Goal: Information Seeking & Learning: Check status

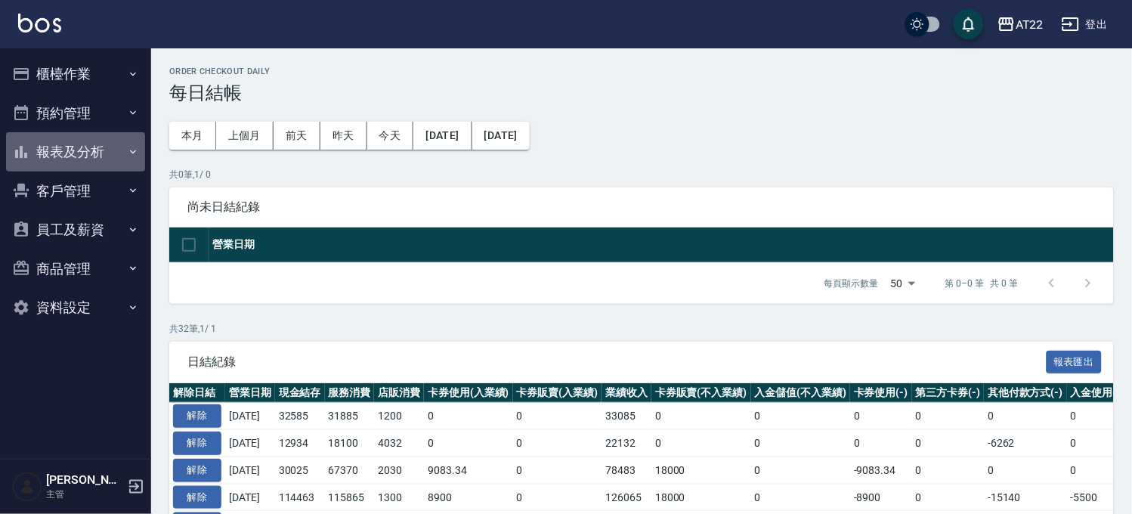
click at [85, 152] on button "報表及分析" at bounding box center [75, 151] width 139 height 39
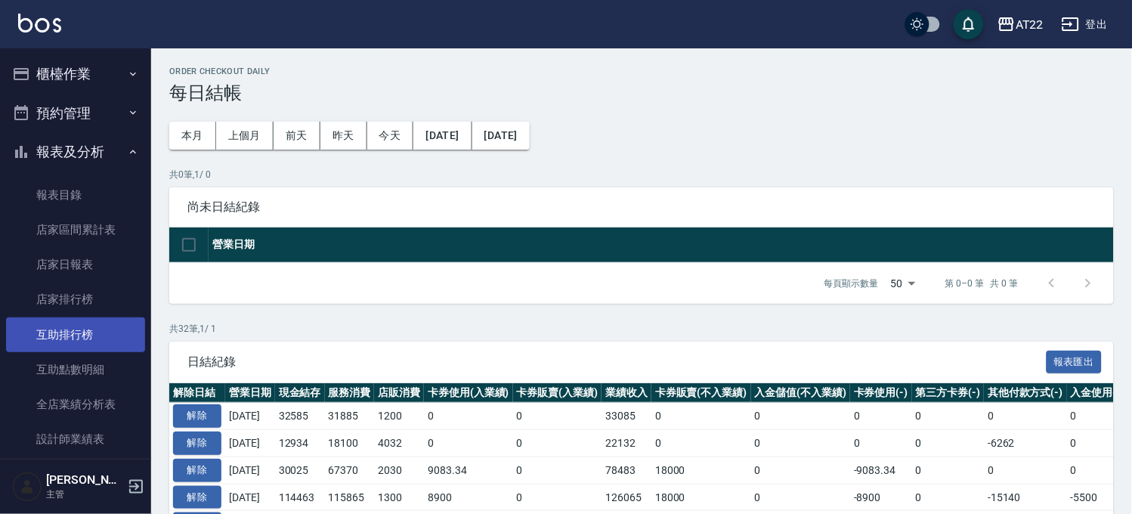
click at [86, 330] on link "互助排行榜" at bounding box center [75, 334] width 139 height 35
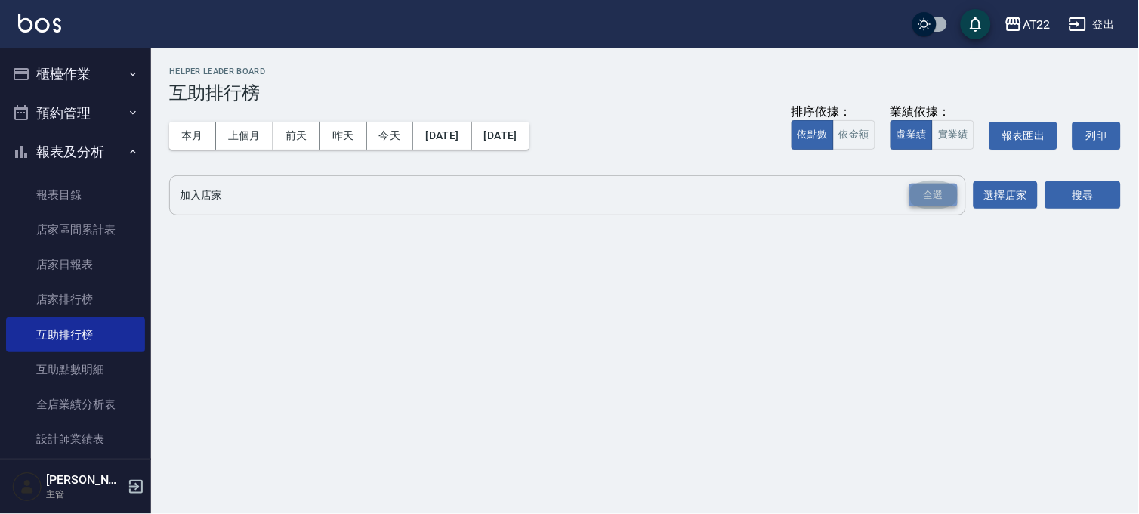
click at [932, 184] on div "全選" at bounding box center [934, 195] width 48 height 23
click at [1083, 191] on button "搜尋" at bounding box center [1084, 196] width 76 height 28
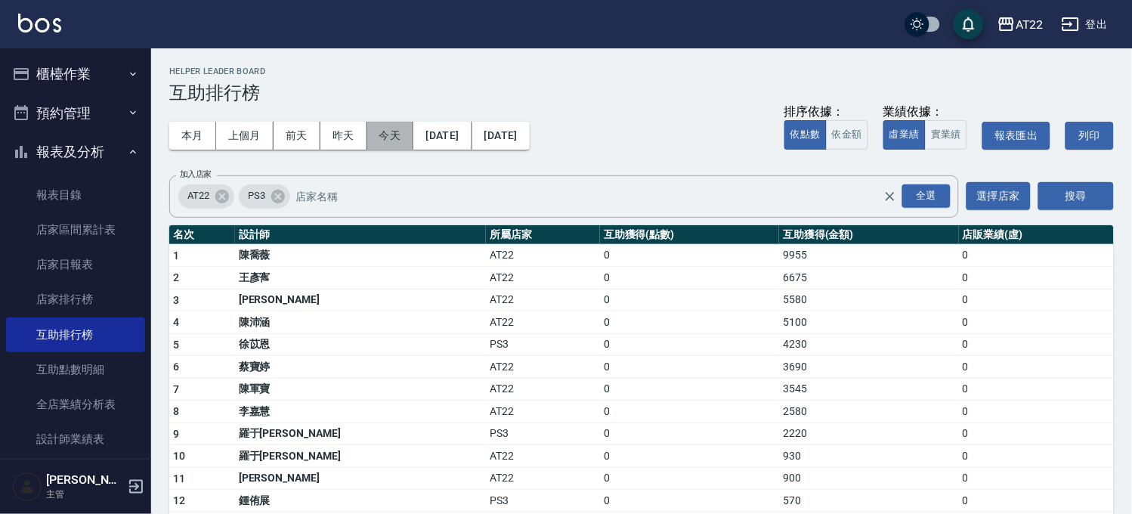
click at [382, 138] on button "今天" at bounding box center [390, 136] width 47 height 28
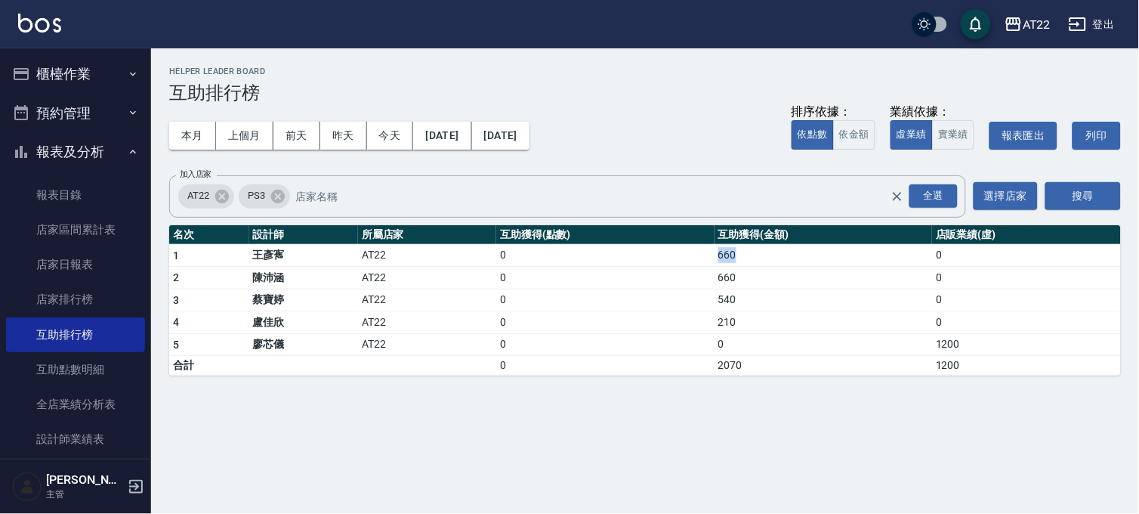
drag, startPoint x: 721, startPoint y: 255, endPoint x: 737, endPoint y: 250, distance: 17.4
click at [737, 250] on td "660" at bounding box center [824, 255] width 218 height 23
click at [738, 250] on td "660" at bounding box center [824, 255] width 218 height 23
drag, startPoint x: 738, startPoint y: 250, endPoint x: 681, endPoint y: 245, distance: 56.9
click at [681, 245] on tr "1 王彥寯 AT22 0 660 0" at bounding box center [645, 255] width 952 height 23
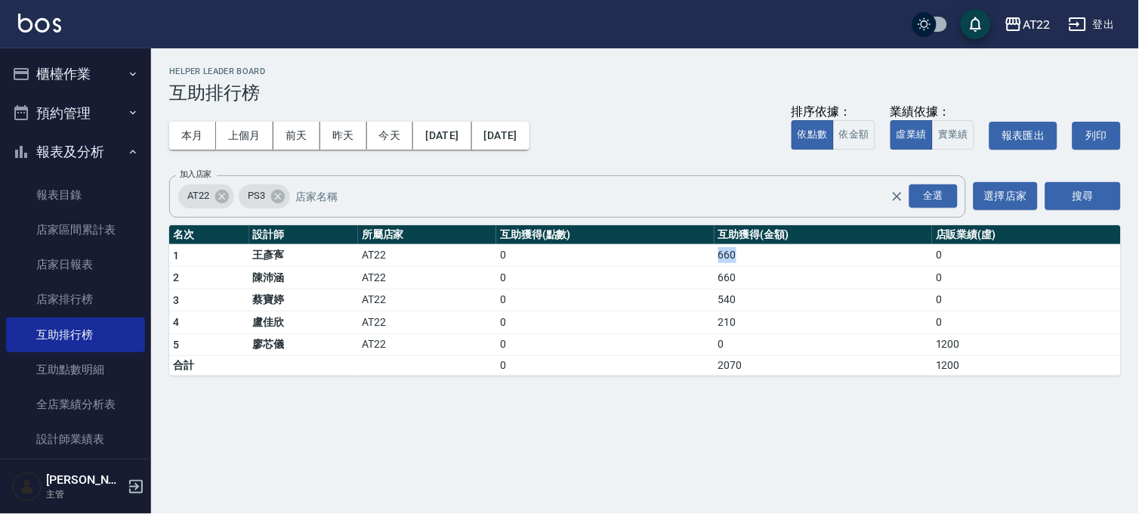
click at [681, 245] on td "0" at bounding box center [605, 255] width 218 height 23
drag, startPoint x: 681, startPoint y: 245, endPoint x: 790, endPoint y: 267, distance: 111.0
click at [790, 267] on tbody "1 王彥寯 AT22 0 660 0 2 陳沛涵 AT22 0 660 0 3 蔡寶婷 AT22 0 540 0 4 盧佳欣 AT22 0 210 0 5 廖…" at bounding box center [645, 309] width 952 height 131
click at [790, 267] on td "660" at bounding box center [824, 278] width 218 height 23
drag, startPoint x: 789, startPoint y: 252, endPoint x: 681, endPoint y: 253, distance: 107.3
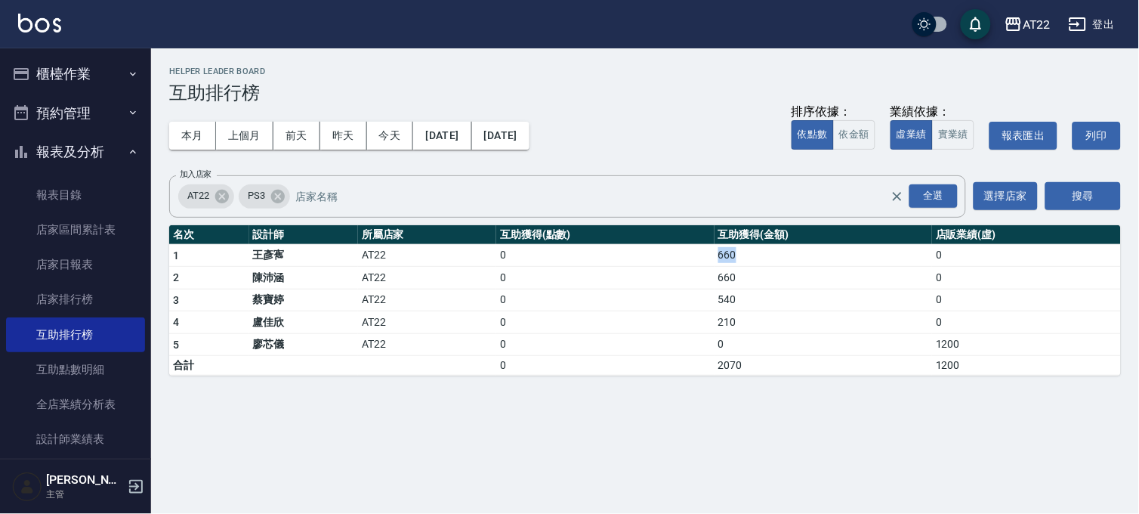
click at [681, 253] on tr "1 王彥寯 AT22 0 660 0" at bounding box center [645, 255] width 952 height 23
click at [681, 253] on td "0" at bounding box center [605, 255] width 218 height 23
click at [202, 129] on button "本月" at bounding box center [192, 136] width 47 height 28
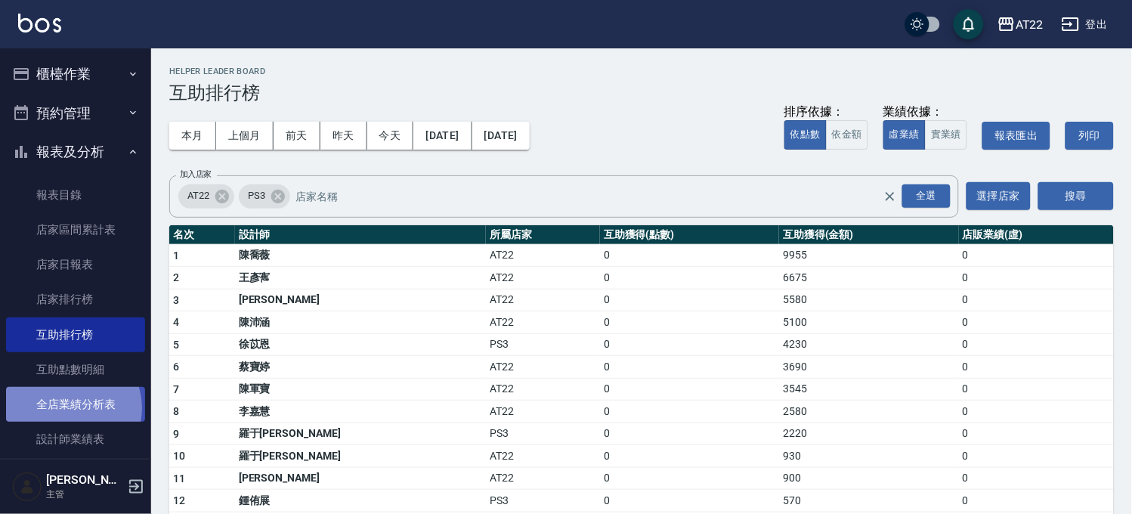
click at [73, 408] on link "全店業績分析表" at bounding box center [75, 404] width 139 height 35
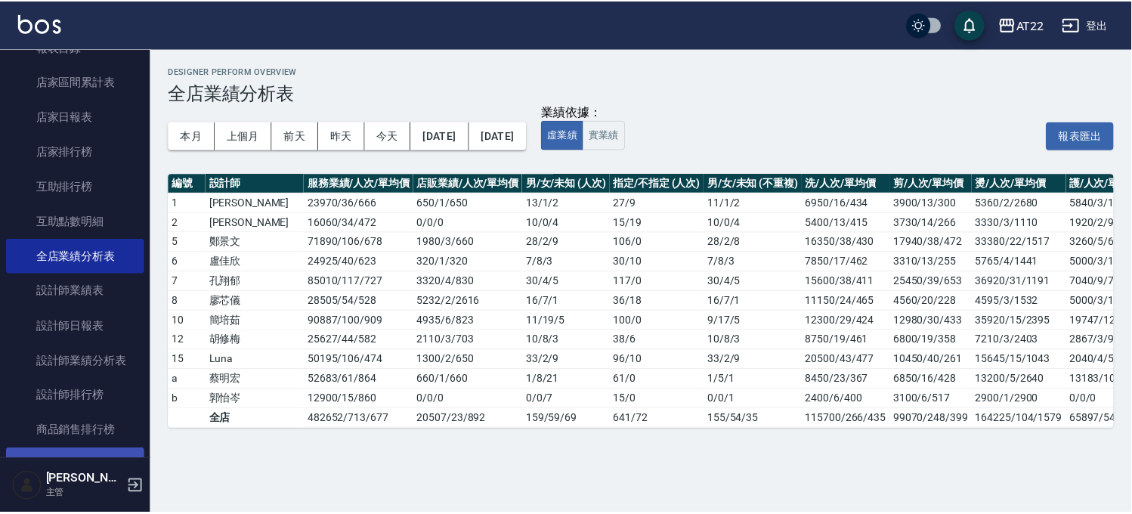
scroll to position [252, 0]
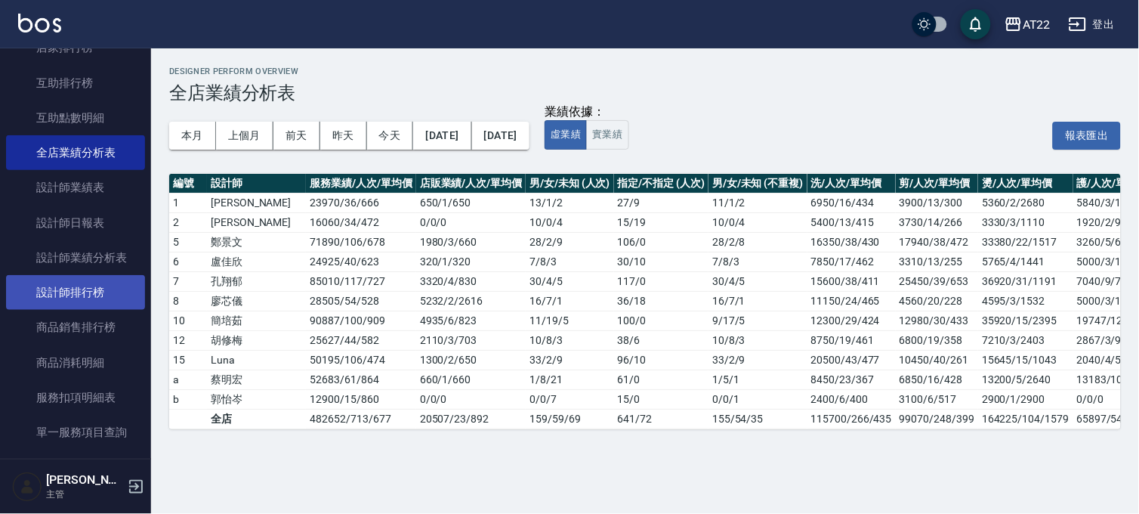
click at [109, 282] on link "設計師排行榜" at bounding box center [75, 292] width 139 height 35
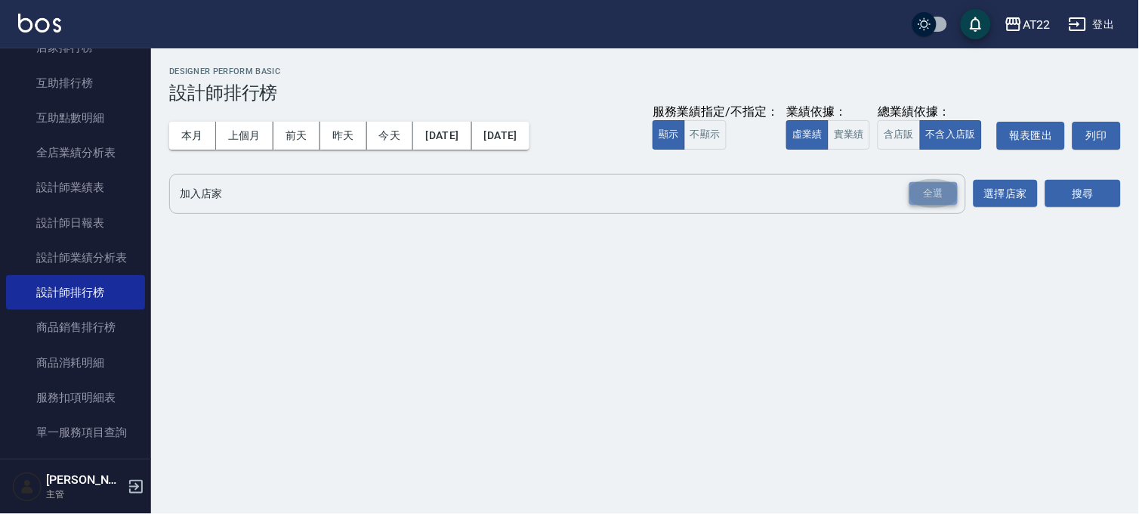
click at [926, 194] on div "全選" at bounding box center [934, 193] width 48 height 23
click at [189, 138] on button "本月" at bounding box center [192, 136] width 47 height 28
